Goal: Find specific page/section: Find specific page/section

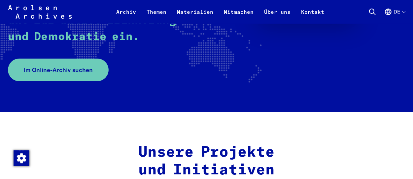
scroll to position [132, 0]
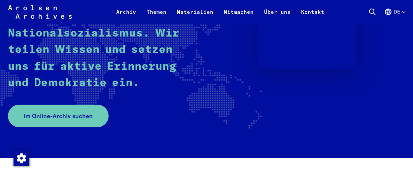
click at [394, 11] on button "de" at bounding box center [394, 16] width 21 height 16
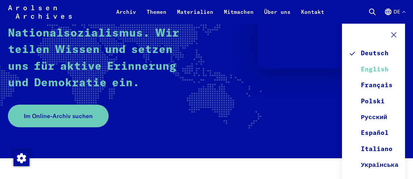
click at [386, 68] on link "English" at bounding box center [373, 70] width 50 height 16
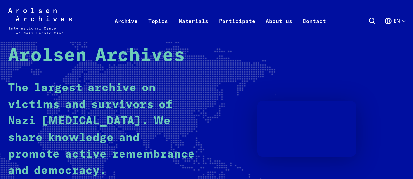
scroll to position [132, 0]
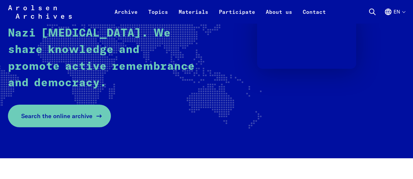
click at [69, 117] on span "Search the online archive" at bounding box center [56, 116] width 71 height 9
